Goal: Task Accomplishment & Management: Complete application form

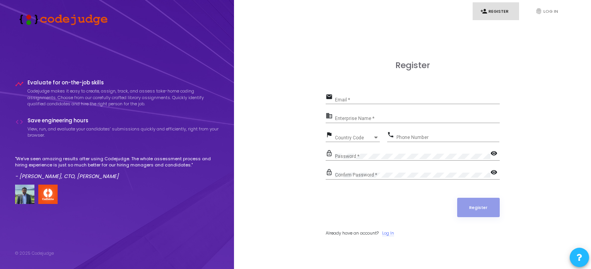
click at [393, 234] on link "Log In" at bounding box center [388, 233] width 12 height 7
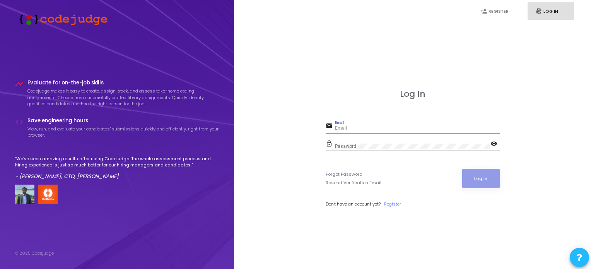
click at [339, 130] on input "Email" at bounding box center [417, 128] width 165 height 5
click at [552, 15] on link "fingerprint Log In" at bounding box center [551, 11] width 46 height 18
click at [540, 9] on icon "fingerprint" at bounding box center [539, 11] width 7 height 7
click at [516, 45] on div "Log In email Email Required field lock_outline Password visibility Forgot Passw…" at bounding box center [413, 156] width 340 height 269
click at [394, 204] on link "Register" at bounding box center [392, 204] width 17 height 7
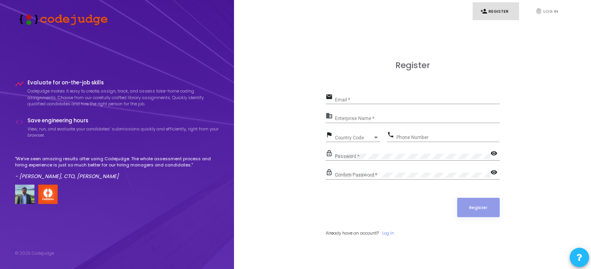
click at [368, 91] on div "Register email Email * business Enterprise Name * flag Country Code Country Cod…" at bounding box center [413, 156] width 174 height 193
click at [368, 95] on div "Email *" at bounding box center [417, 98] width 165 height 12
click at [360, 97] on input "Email *" at bounding box center [417, 99] width 165 height 5
